Goal: Find specific page/section: Find specific page/section

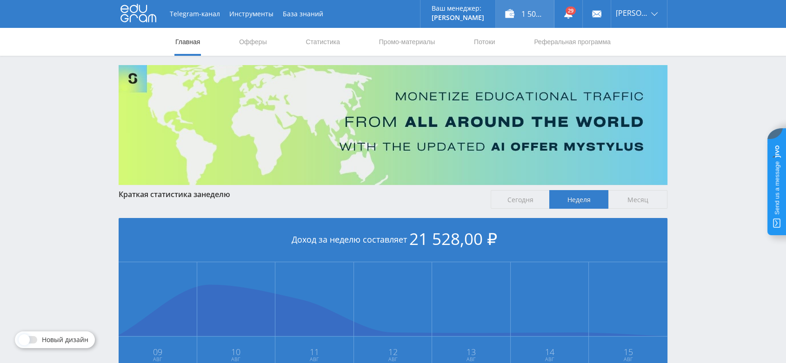
click at [536, 11] on div "1 500,00 ₽" at bounding box center [525, 14] width 58 height 28
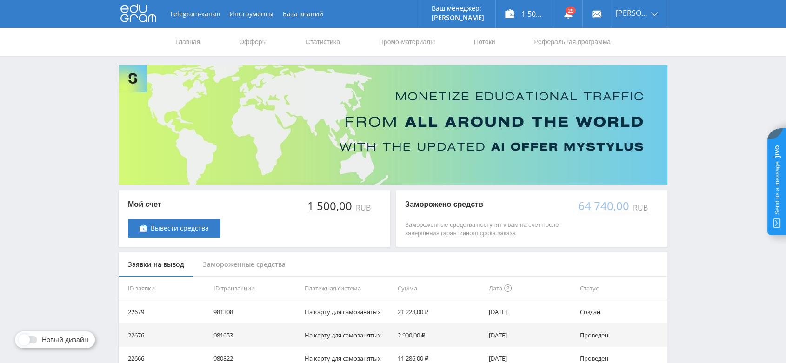
click at [275, 268] on div "Замороженные средства" at bounding box center [244, 265] width 101 height 25
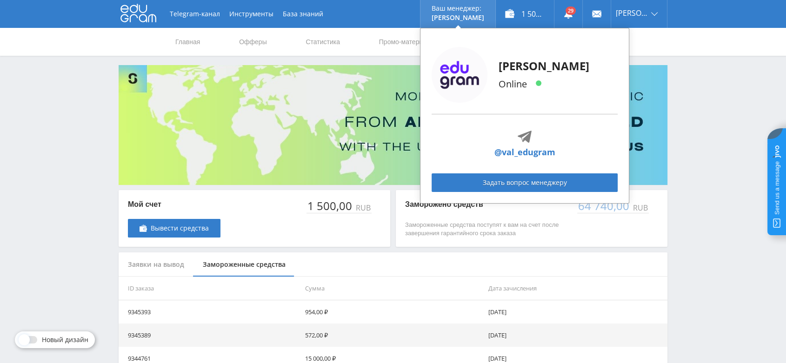
click at [467, 74] on img at bounding box center [460, 75] width 56 height 56
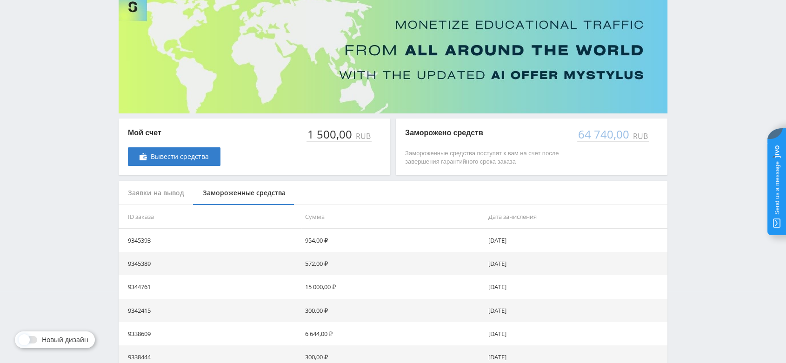
scroll to position [239, 0]
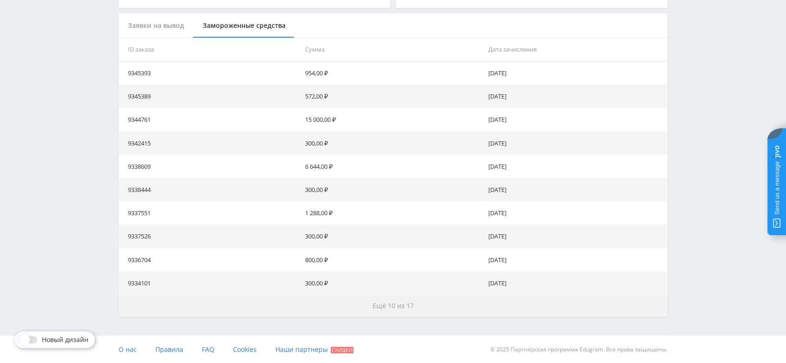
click at [375, 311] on button "Ещё 10 из 17" at bounding box center [393, 306] width 549 height 22
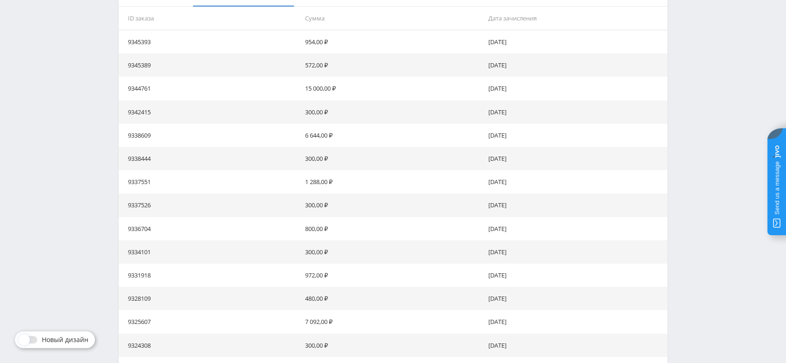
scroll to position [473, 0]
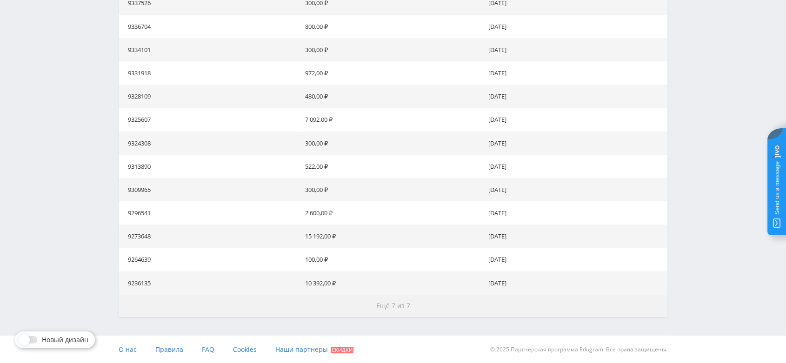
click at [399, 302] on span "Ещё 7 из 7" at bounding box center [393, 305] width 34 height 9
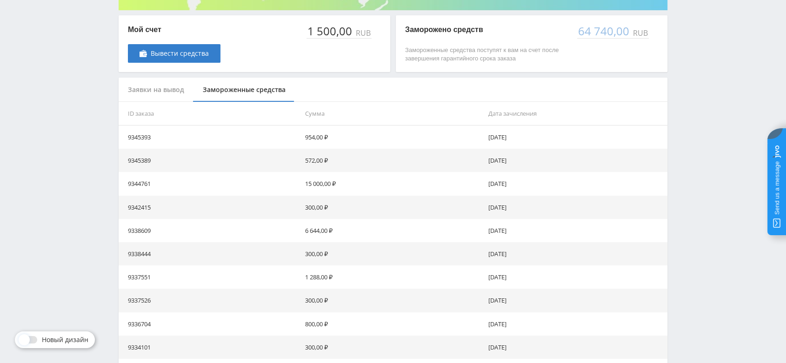
scroll to position [0, 0]
